Goal: Task Accomplishment & Management: Complete application form

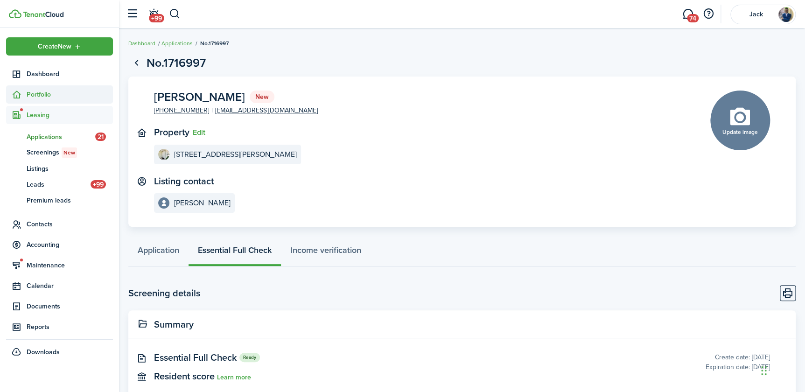
click at [41, 94] on span "Portfolio" at bounding box center [70, 95] width 86 height 10
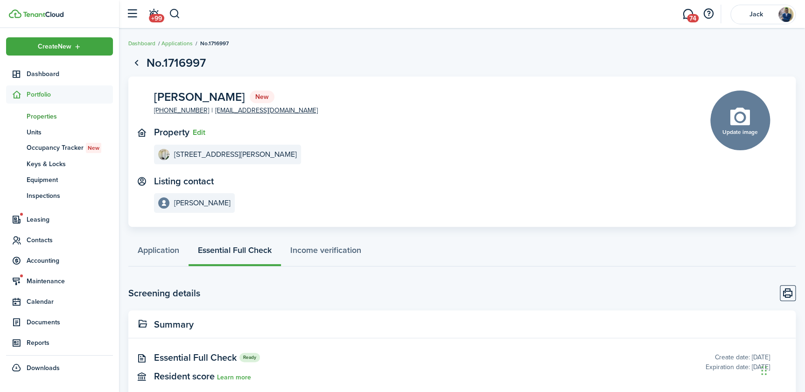
click at [44, 116] on span "Properties" at bounding box center [70, 117] width 86 height 10
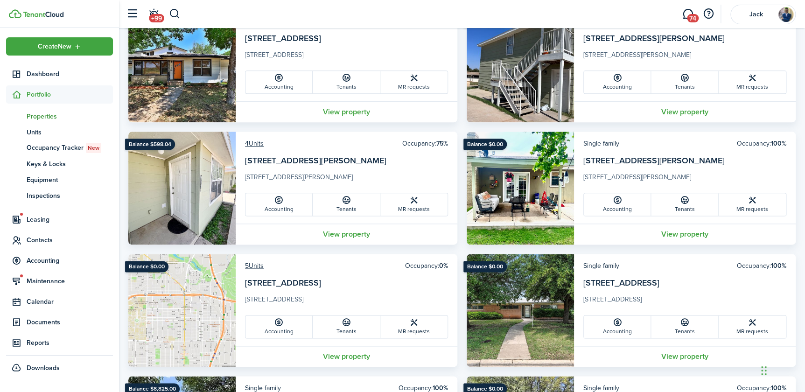
scroll to position [467, 0]
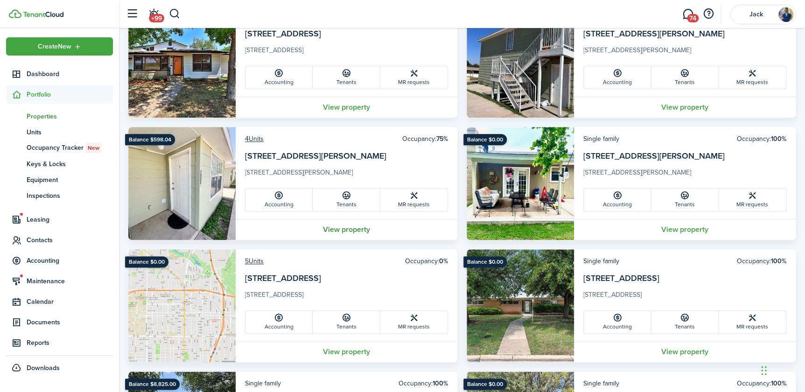
click at [347, 230] on link "View property" at bounding box center [347, 229] width 222 height 21
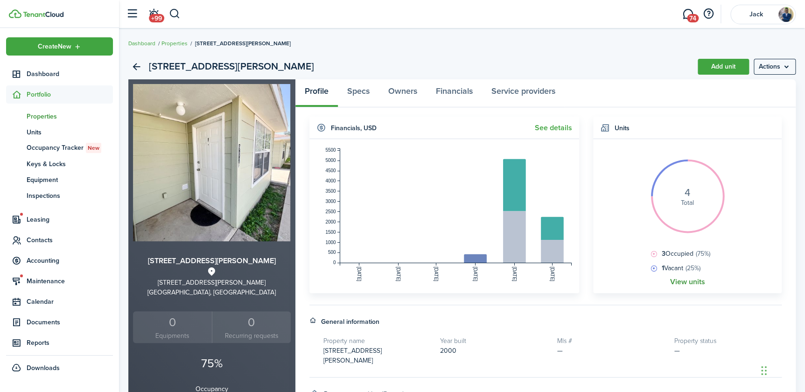
click at [681, 283] on link "View units" at bounding box center [687, 282] width 35 height 8
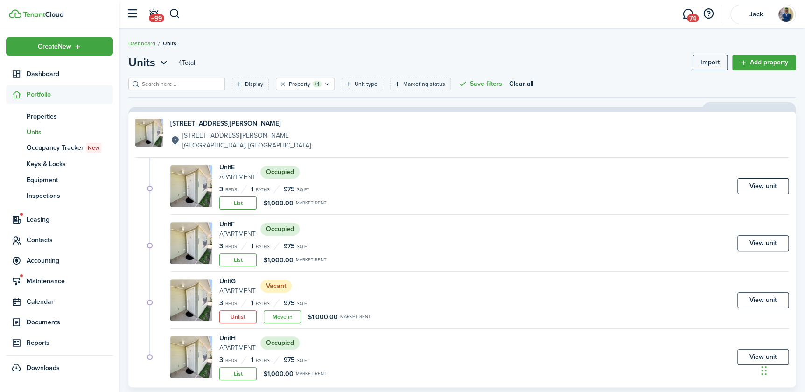
scroll to position [21, 0]
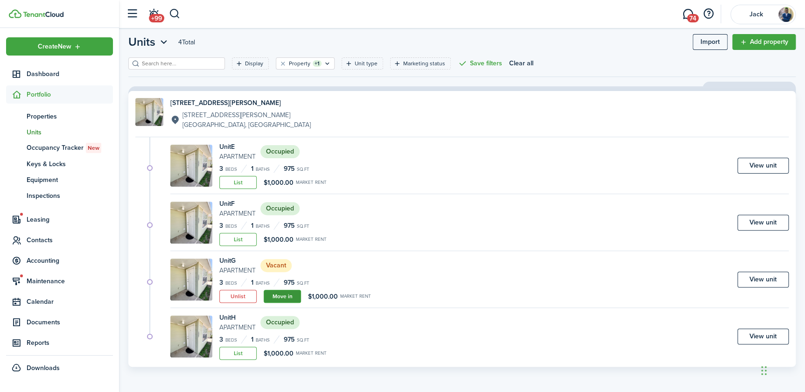
click at [285, 295] on link "Move in" at bounding box center [282, 296] width 37 height 13
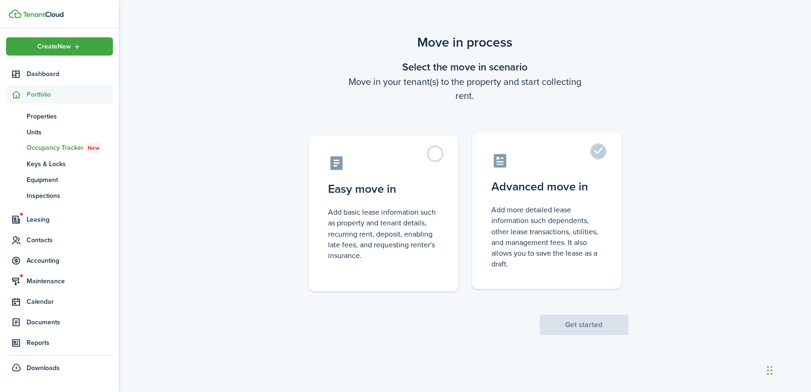
click at [546, 209] on control-radio-card-description "Add more detailed lease information such dependents, other lease transactions, …" at bounding box center [547, 236] width 110 height 65
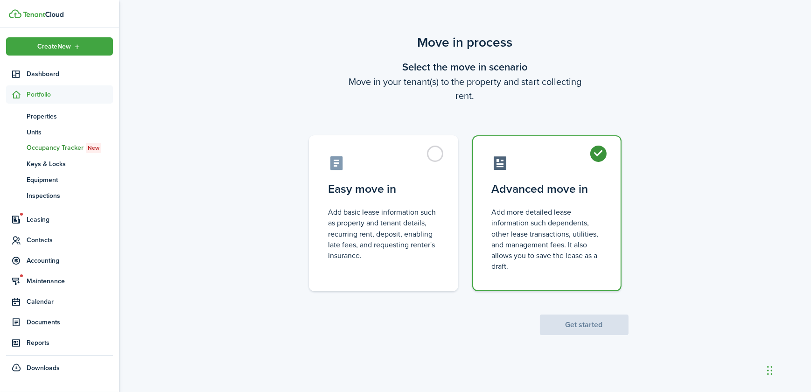
radio input "true"
click at [592, 328] on button "Get started" at bounding box center [584, 324] width 89 height 21
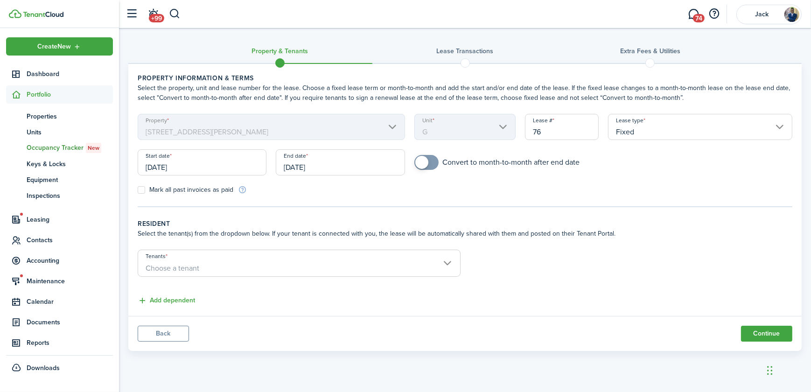
click at [181, 168] on input "[DATE]" at bounding box center [202, 162] width 129 height 26
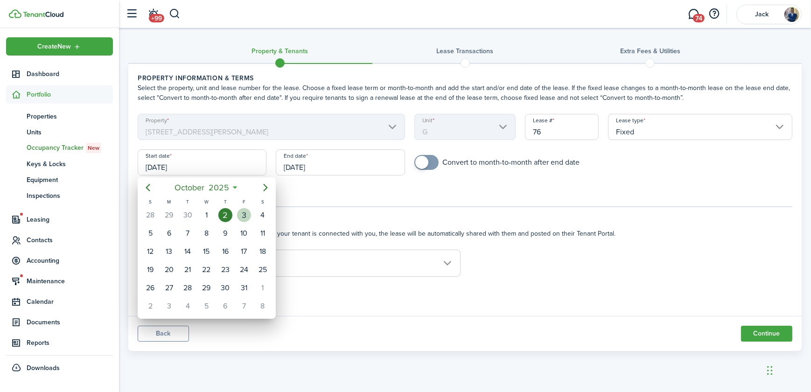
click at [239, 216] on div "3" at bounding box center [244, 215] width 14 height 14
type input "[DATE]"
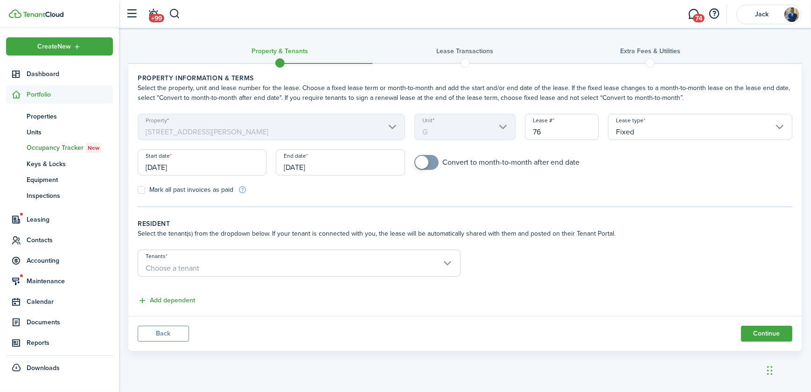
click at [316, 166] on input "[DATE]" at bounding box center [340, 162] width 129 height 26
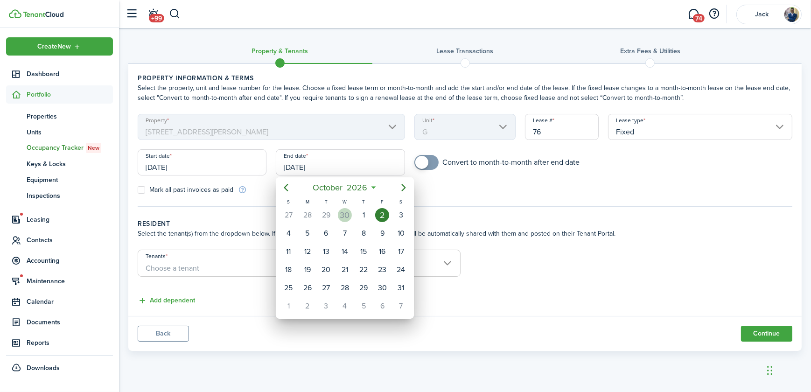
click at [342, 218] on div "30" at bounding box center [345, 215] width 14 height 14
type input "[DATE]"
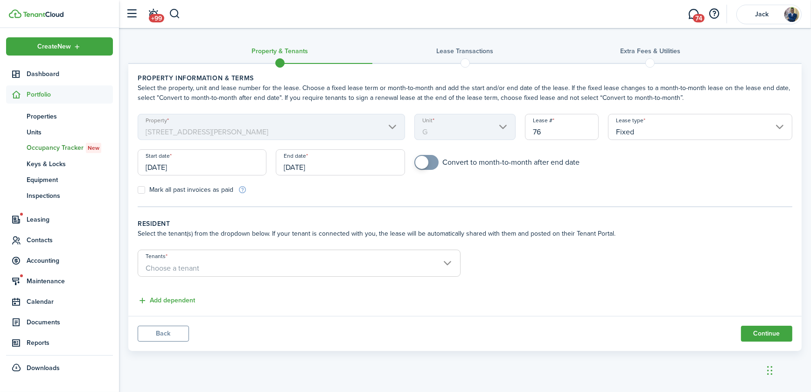
checkbox input "true"
click at [419, 161] on span at bounding box center [421, 162] width 13 height 13
click at [182, 269] on span "Choose a tenant" at bounding box center [173, 268] width 54 height 11
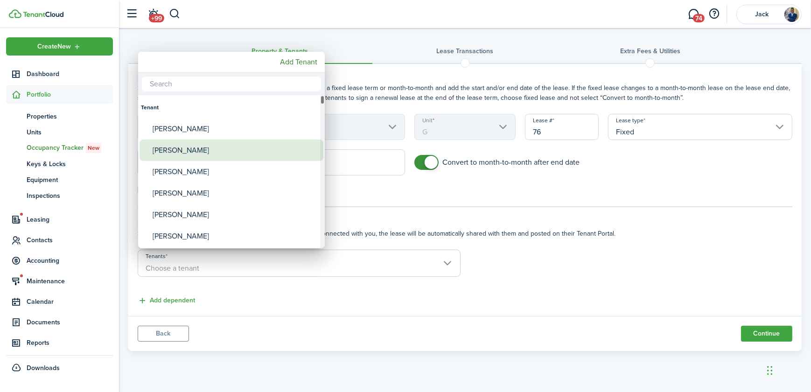
click at [182, 153] on div "[PERSON_NAME]" at bounding box center [235, 150] width 165 height 21
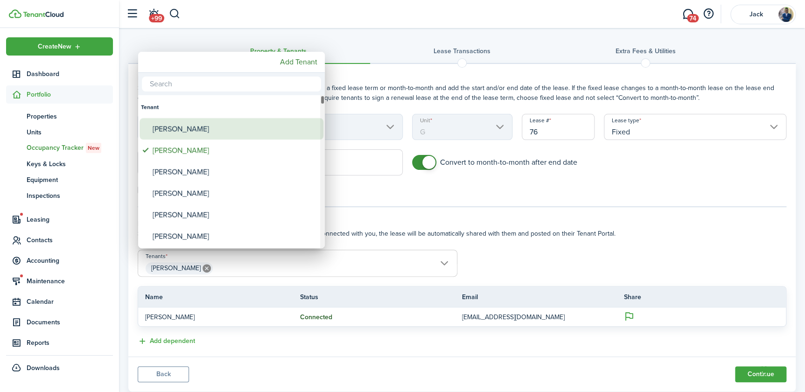
click at [182, 131] on div "[PERSON_NAME]" at bounding box center [235, 128] width 165 height 21
type input "[PERSON_NAME], [PERSON_NAME]"
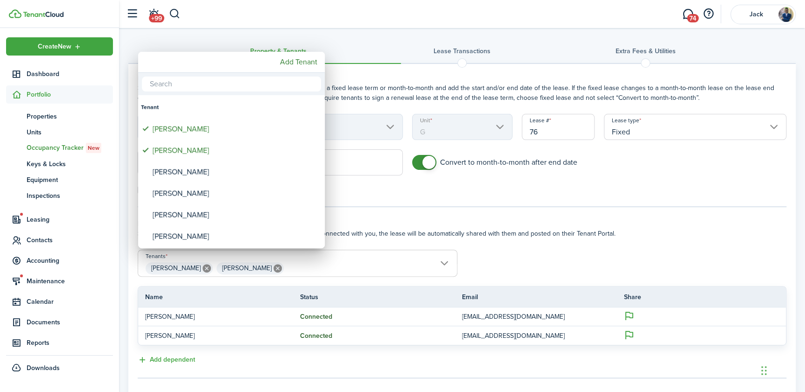
click at [509, 262] on div at bounding box center [402, 195] width 954 height 541
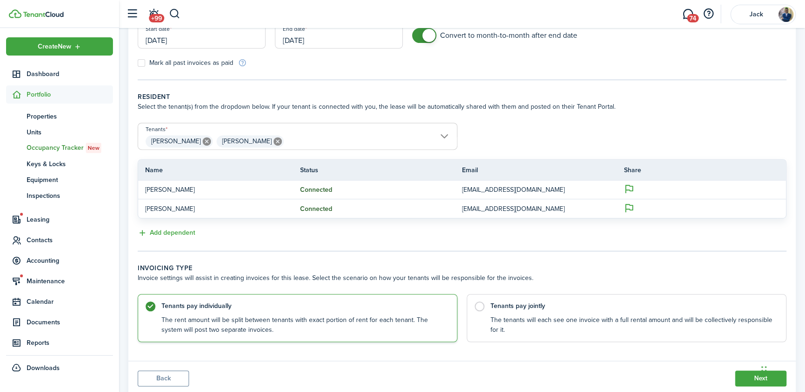
scroll to position [155, 0]
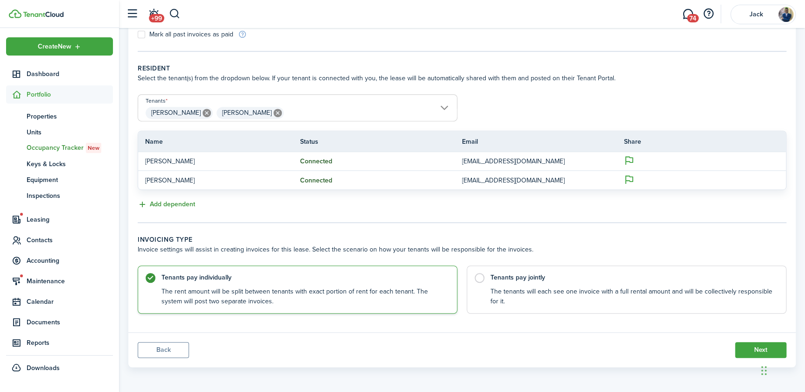
click at [156, 203] on button "Add dependent" at bounding box center [166, 204] width 57 height 11
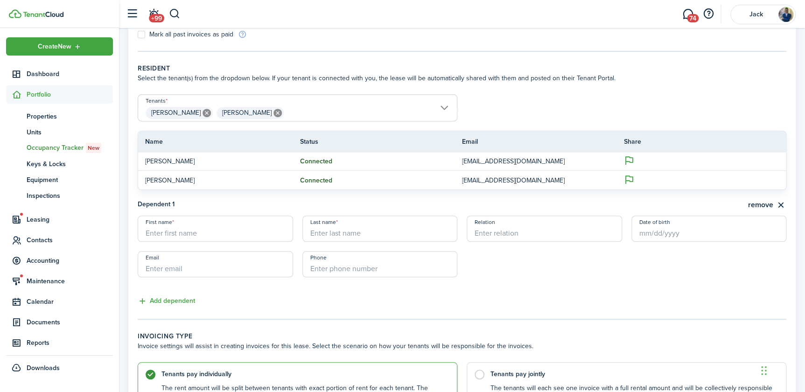
click at [199, 234] on input "First name" at bounding box center [215, 229] width 155 height 26
type input "Eden"
type input "[PERSON_NAME]"
type input "Son"
click at [656, 229] on input "Date of birth" at bounding box center [708, 229] width 155 height 26
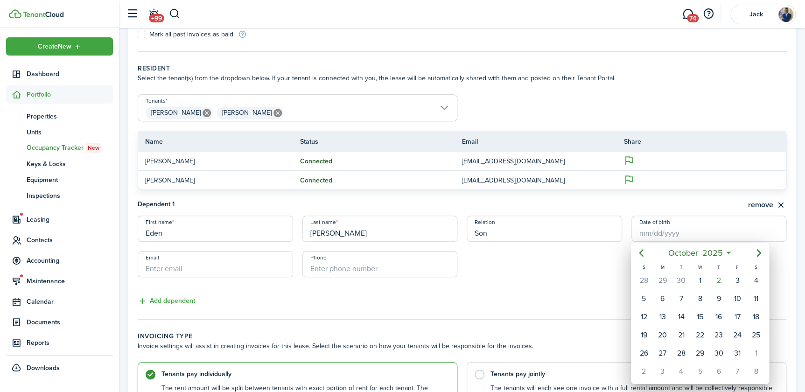
drag, startPoint x: 645, startPoint y: 240, endPoint x: 645, endPoint y: 234, distance: 6.5
click at [645, 239] on div at bounding box center [402, 195] width 954 height 541
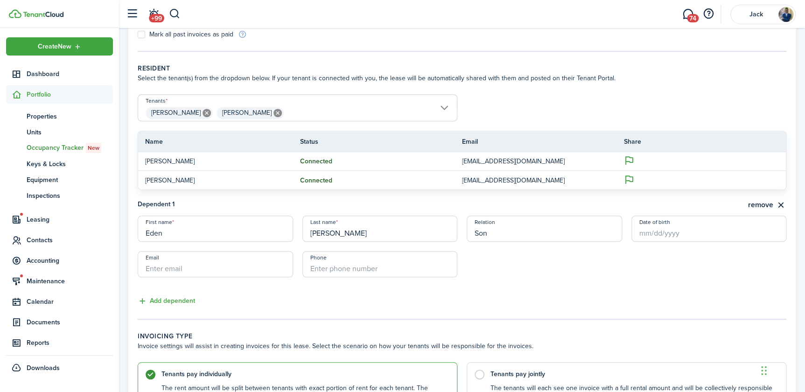
click at [645, 234] on input "Date of birth" at bounding box center [708, 229] width 155 height 26
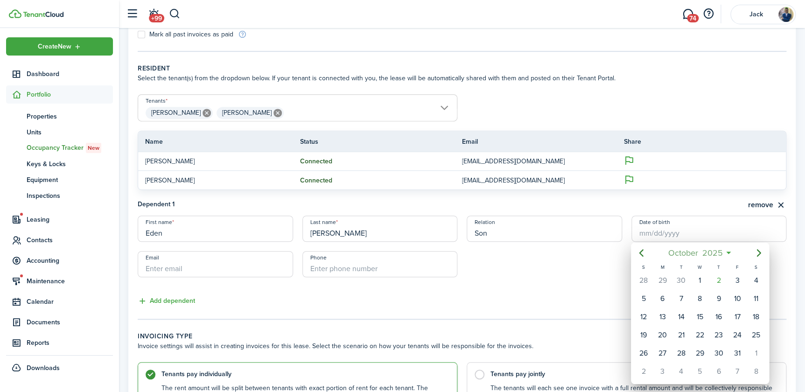
click at [712, 254] on span "2025" at bounding box center [712, 252] width 25 height 17
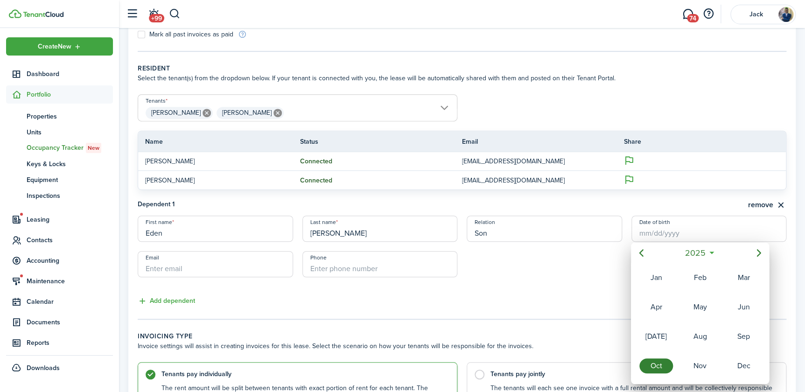
click at [712, 252] on icon at bounding box center [711, 252] width 10 height 9
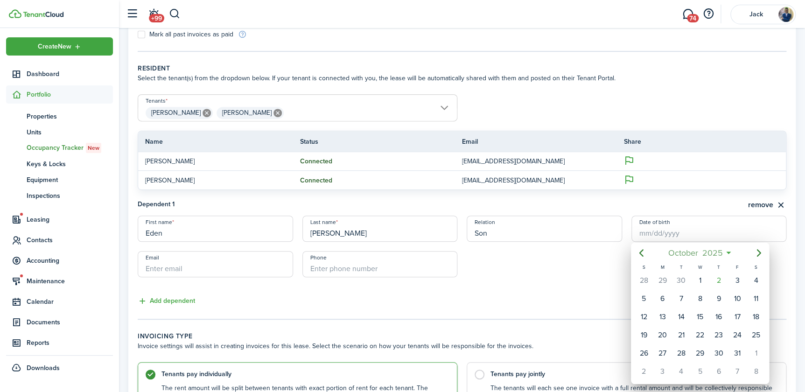
click at [712, 252] on span "2025" at bounding box center [712, 252] width 25 height 17
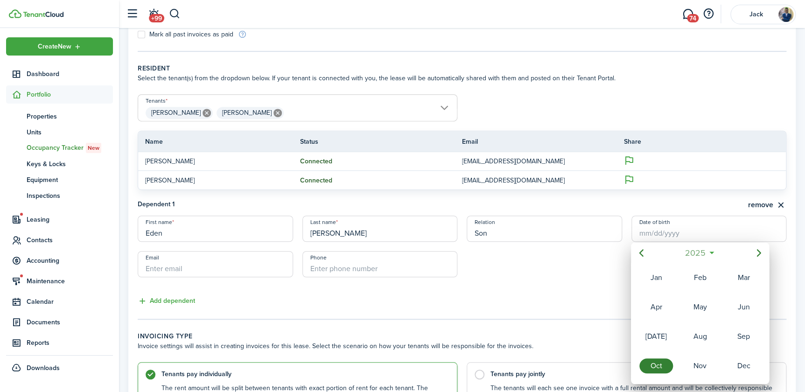
click at [710, 253] on mbsc-button "2025" at bounding box center [695, 252] width 32 height 17
click at [640, 253] on icon "Previous page" at bounding box center [641, 253] width 4 height 7
click at [741, 308] on div "2011" at bounding box center [743, 307] width 34 height 15
click at [748, 340] on div "Sep" at bounding box center [743, 336] width 34 height 15
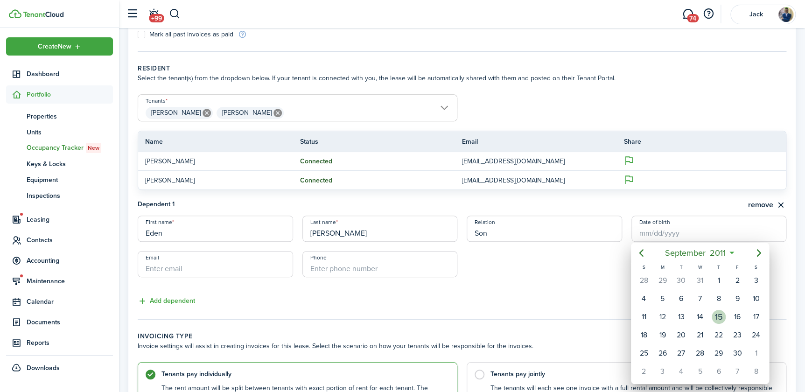
click at [716, 317] on div "15" at bounding box center [719, 317] width 14 height 14
type input "[DATE]"
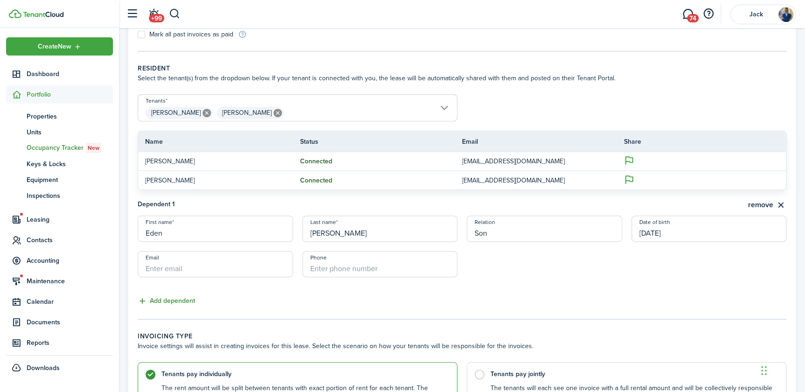
click at [175, 301] on button "Add dependent" at bounding box center [166, 301] width 57 height 11
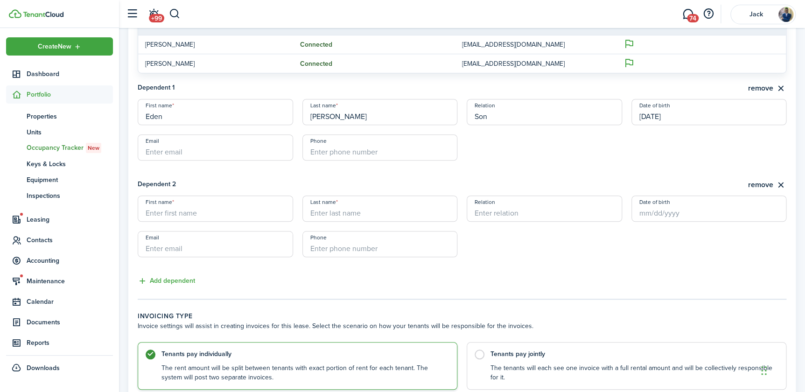
scroll to position [283, 0]
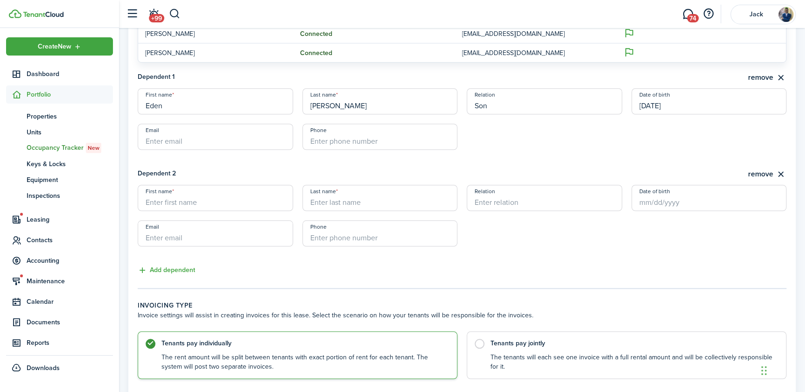
click at [177, 203] on input "First name" at bounding box center [215, 198] width 155 height 26
type input "Ellee"
type input "[PERSON_NAME]"
type input "Daughter"
click at [672, 201] on input "Date of birth" at bounding box center [708, 198] width 155 height 26
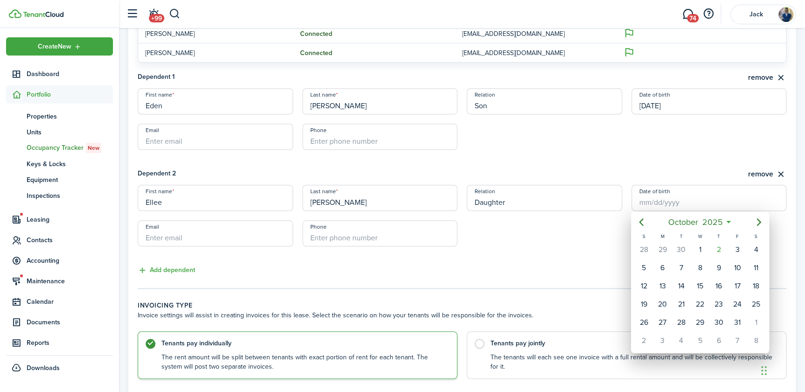
click at [729, 221] on icon at bounding box center [729, 221] width 10 height 9
click at [726, 221] on mbsc-button "[DATE]" at bounding box center [695, 222] width 66 height 17
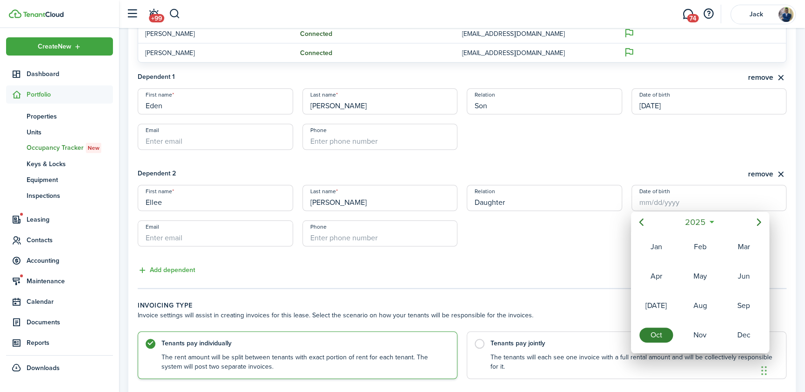
click at [712, 220] on icon at bounding box center [711, 221] width 10 height 9
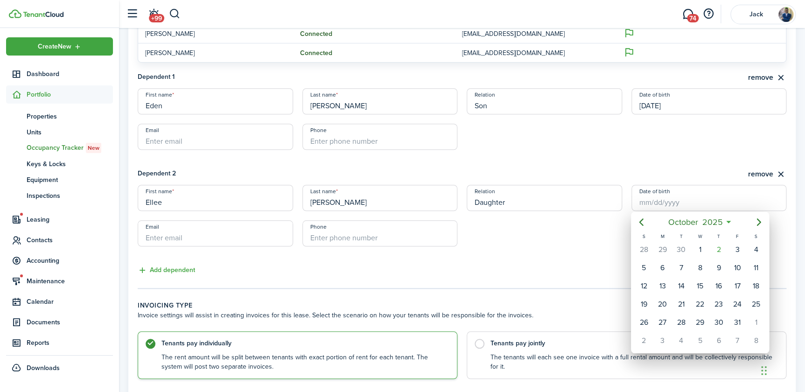
click at [729, 222] on icon at bounding box center [729, 221] width 10 height 9
click at [727, 222] on mbsc-button "[DATE]" at bounding box center [695, 222] width 66 height 17
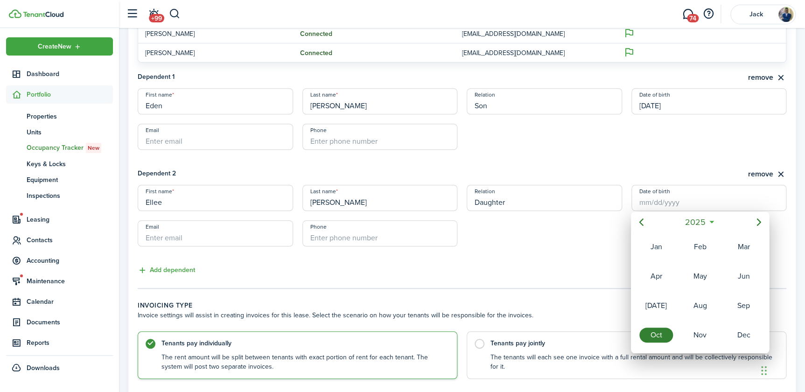
click at [711, 221] on icon at bounding box center [711, 221] width 10 height 9
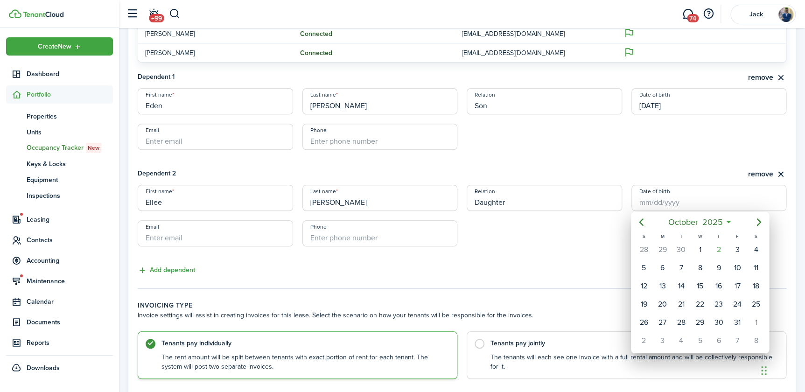
click at [728, 222] on icon at bounding box center [729, 221] width 10 height 9
click at [727, 222] on mbsc-button "[DATE]" at bounding box center [695, 222] width 66 height 17
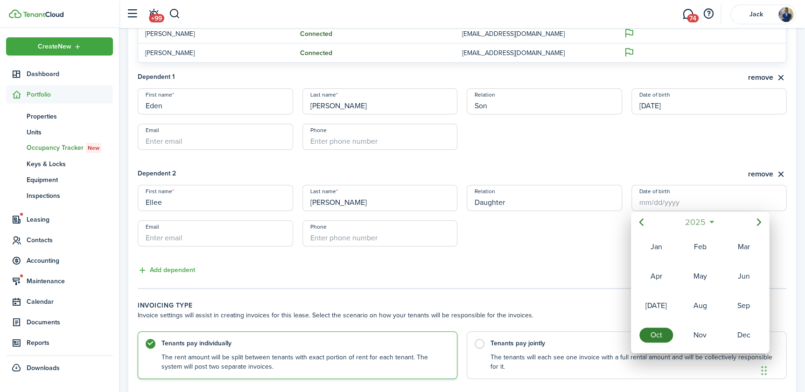
click at [696, 222] on span "2025" at bounding box center [695, 222] width 25 height 17
click at [640, 221] on icon "Previous page" at bounding box center [641, 222] width 4 height 7
click at [742, 331] on div "2017" at bounding box center [743, 335] width 34 height 15
click at [740, 303] on div "Sep" at bounding box center [743, 305] width 34 height 15
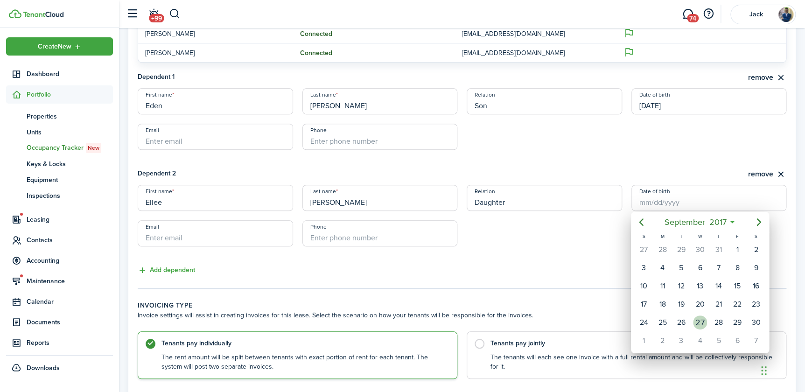
click at [698, 317] on div "27" at bounding box center [700, 322] width 14 height 14
type input "[DATE]"
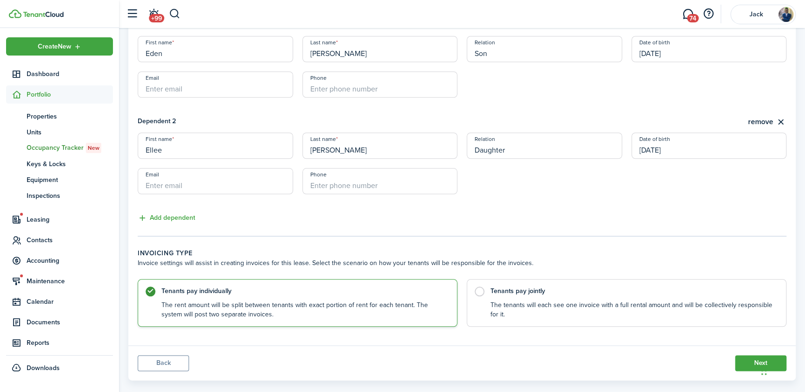
scroll to position [349, 0]
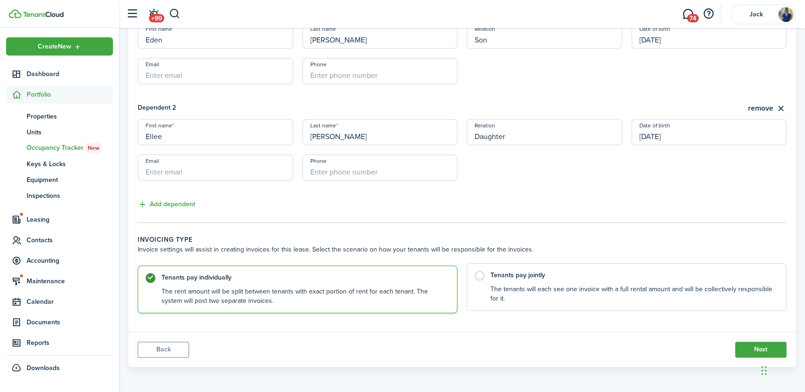
click at [533, 295] on control-radio-card-description "The tenants will each see one invoice with a full rental amount and will be col…" at bounding box center [633, 294] width 286 height 19
radio input "false"
radio input "true"
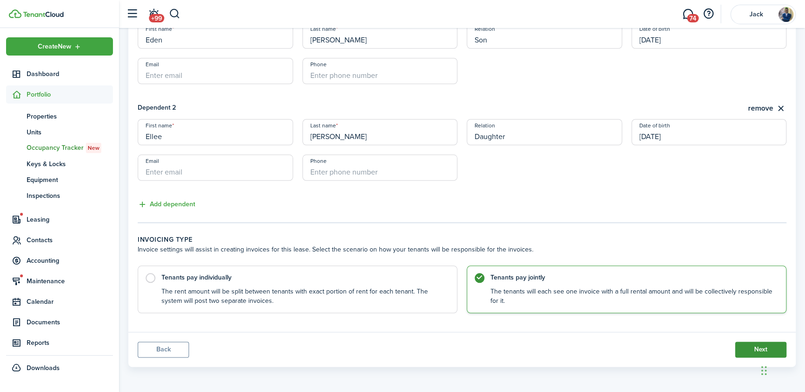
click at [751, 351] on button "Next" at bounding box center [760, 350] width 51 height 16
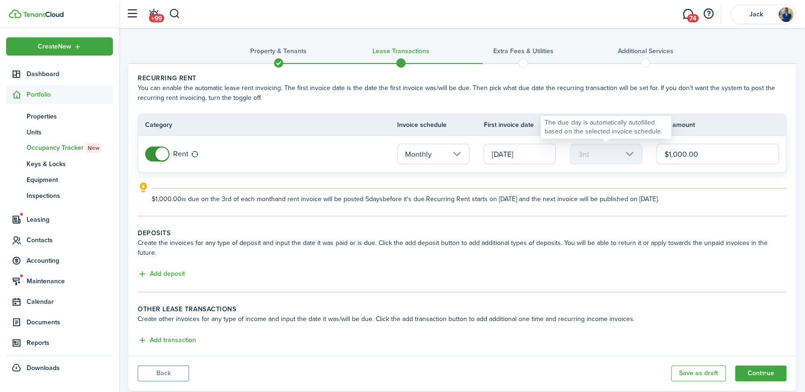
click at [601, 154] on mbsc-scroller "3rd" at bounding box center [606, 154] width 72 height 21
click at [590, 159] on mbsc-scroller "3rd" at bounding box center [606, 154] width 72 height 21
click at [599, 155] on mbsc-scroller "3rd" at bounding box center [606, 154] width 72 height 21
click at [507, 154] on input "[DATE]" at bounding box center [519, 154] width 72 height 21
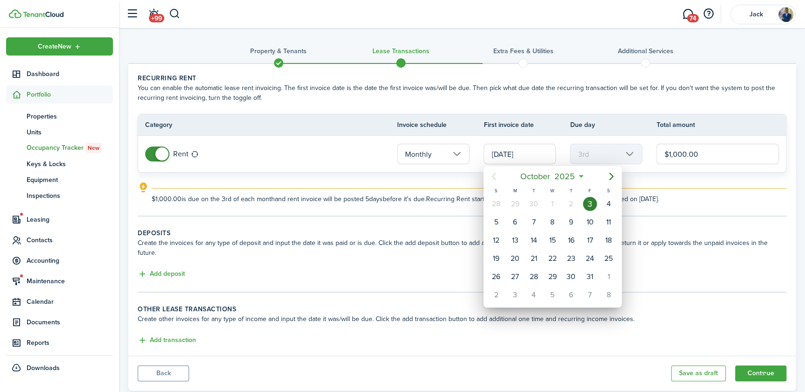
click at [507, 154] on div at bounding box center [402, 195] width 954 height 541
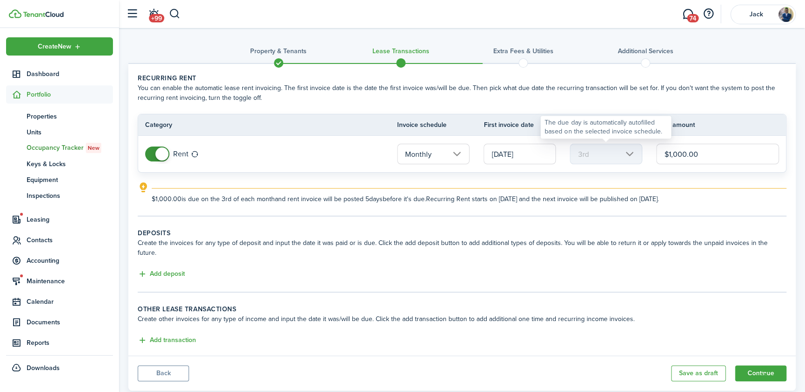
click at [581, 161] on mbsc-scroller "3rd" at bounding box center [606, 154] width 72 height 21
click at [163, 155] on span at bounding box center [161, 153] width 13 height 13
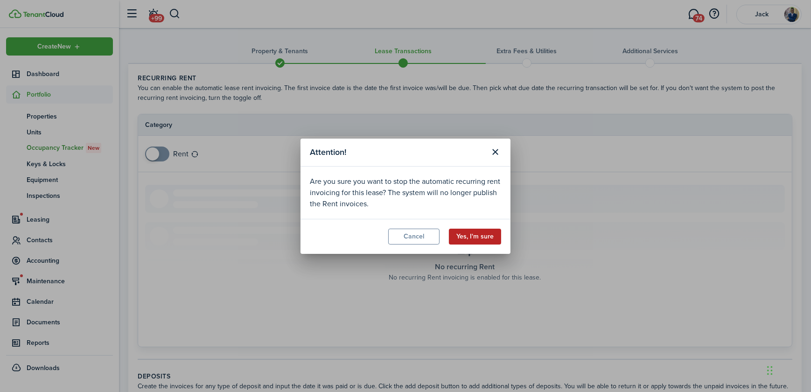
click at [479, 239] on button "Yes, I'm sure" at bounding box center [475, 237] width 52 height 16
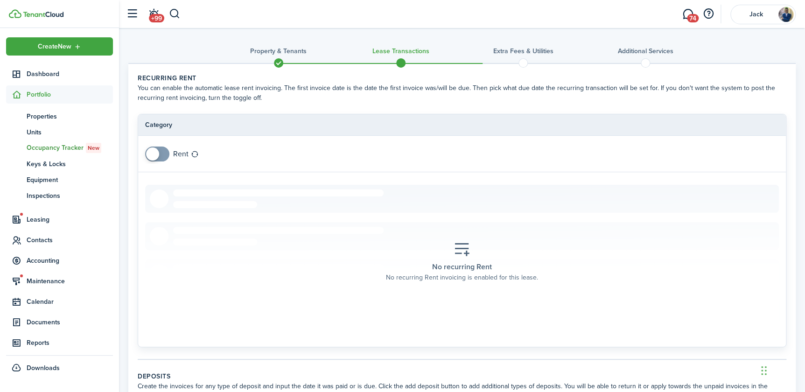
click at [151, 155] on span at bounding box center [152, 153] width 13 height 13
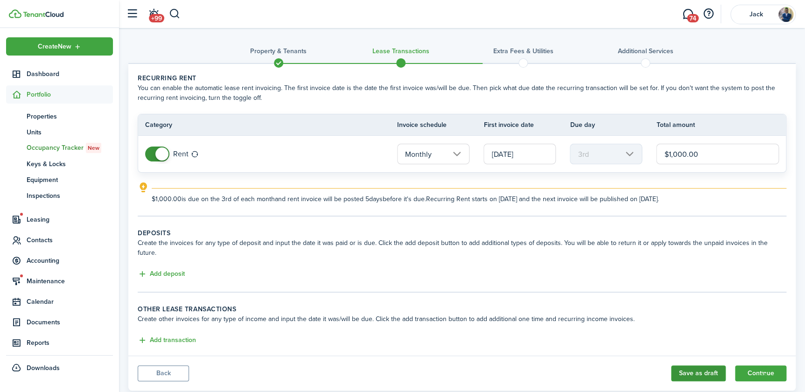
click at [695, 365] on button "Save as draft" at bounding box center [698, 373] width 55 height 16
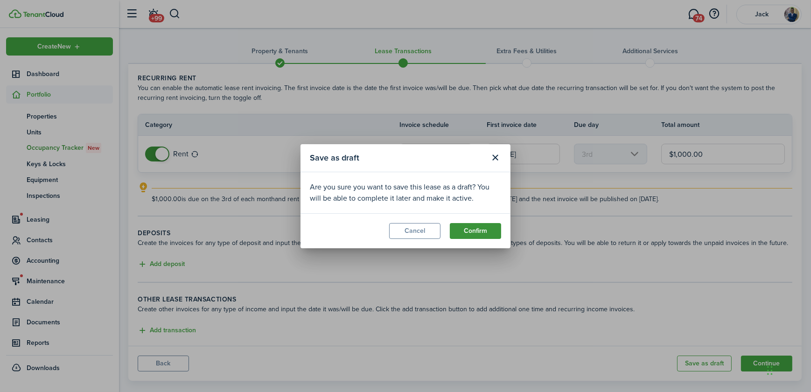
click at [469, 231] on button "Confirm" at bounding box center [475, 231] width 51 height 16
